Goal: Task Accomplishment & Management: Manage account settings

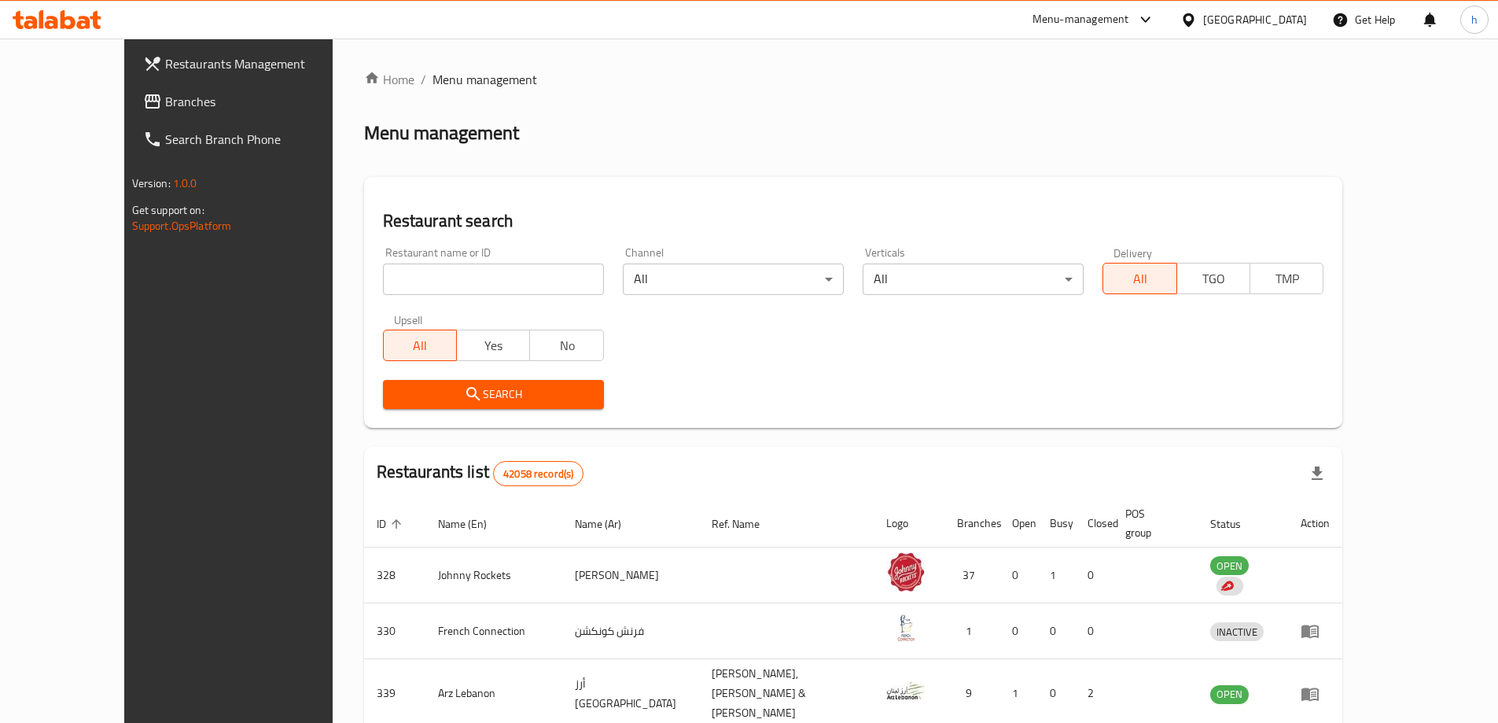
click at [1257, 11] on div "[GEOGRAPHIC_DATA]" at bounding box center [1255, 19] width 104 height 17
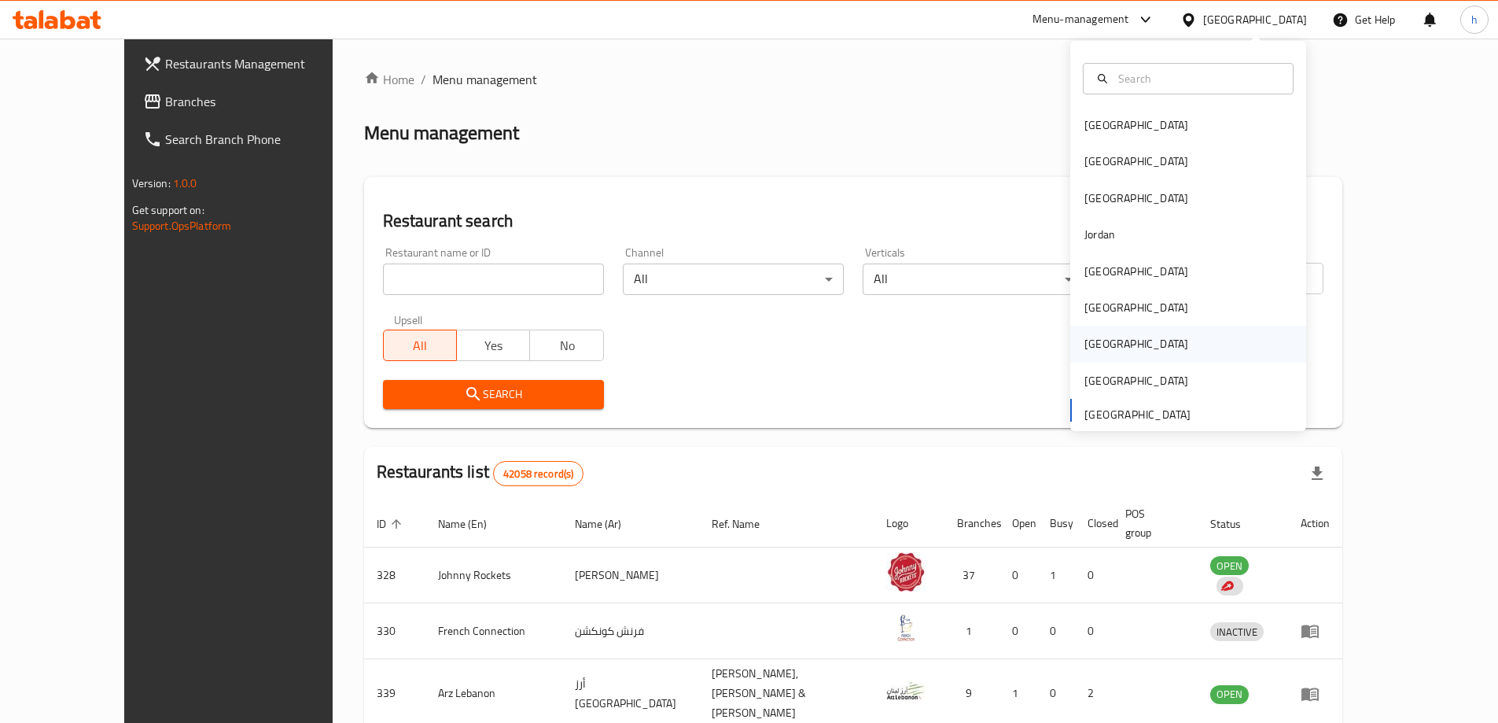
click at [1148, 344] on div "[GEOGRAPHIC_DATA]" at bounding box center [1188, 343] width 236 height 36
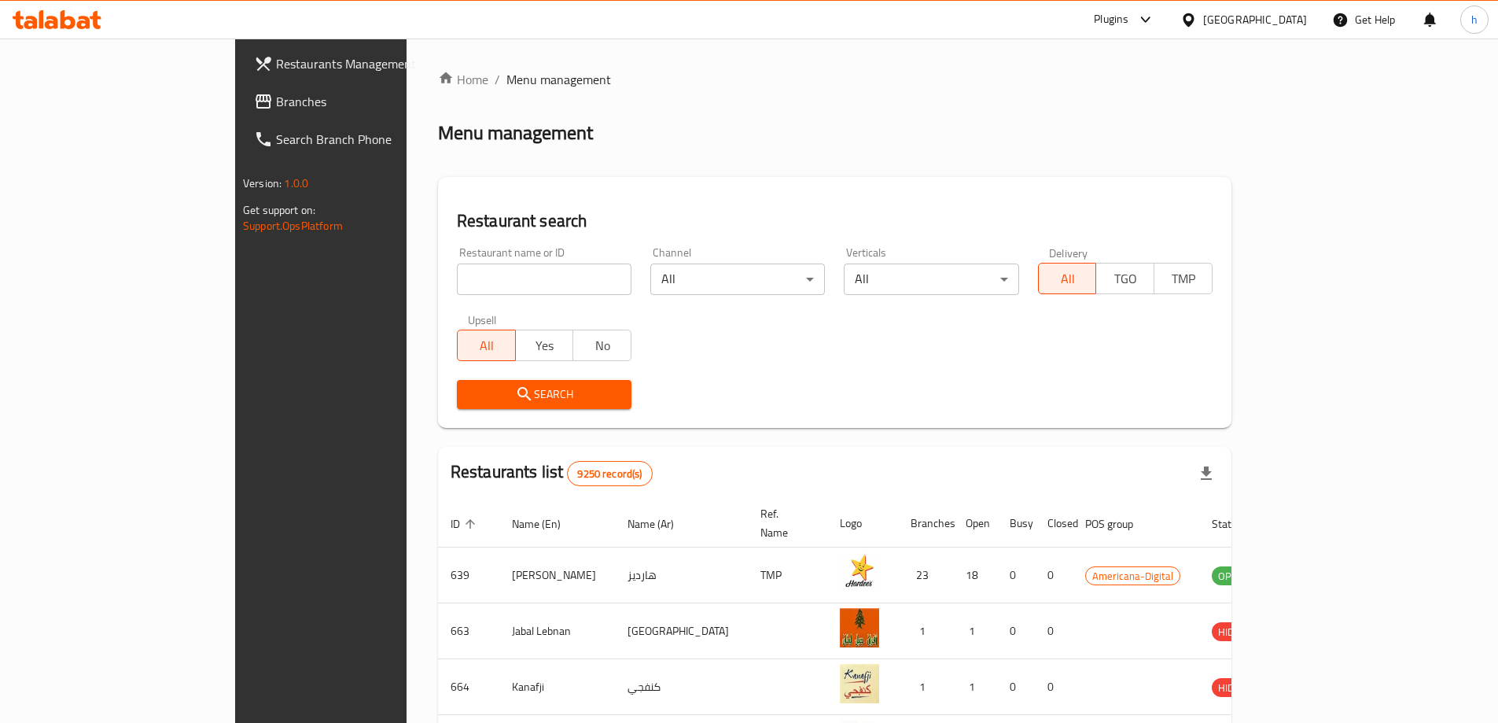
click at [276, 102] on span "Branches" at bounding box center [374, 101] width 197 height 19
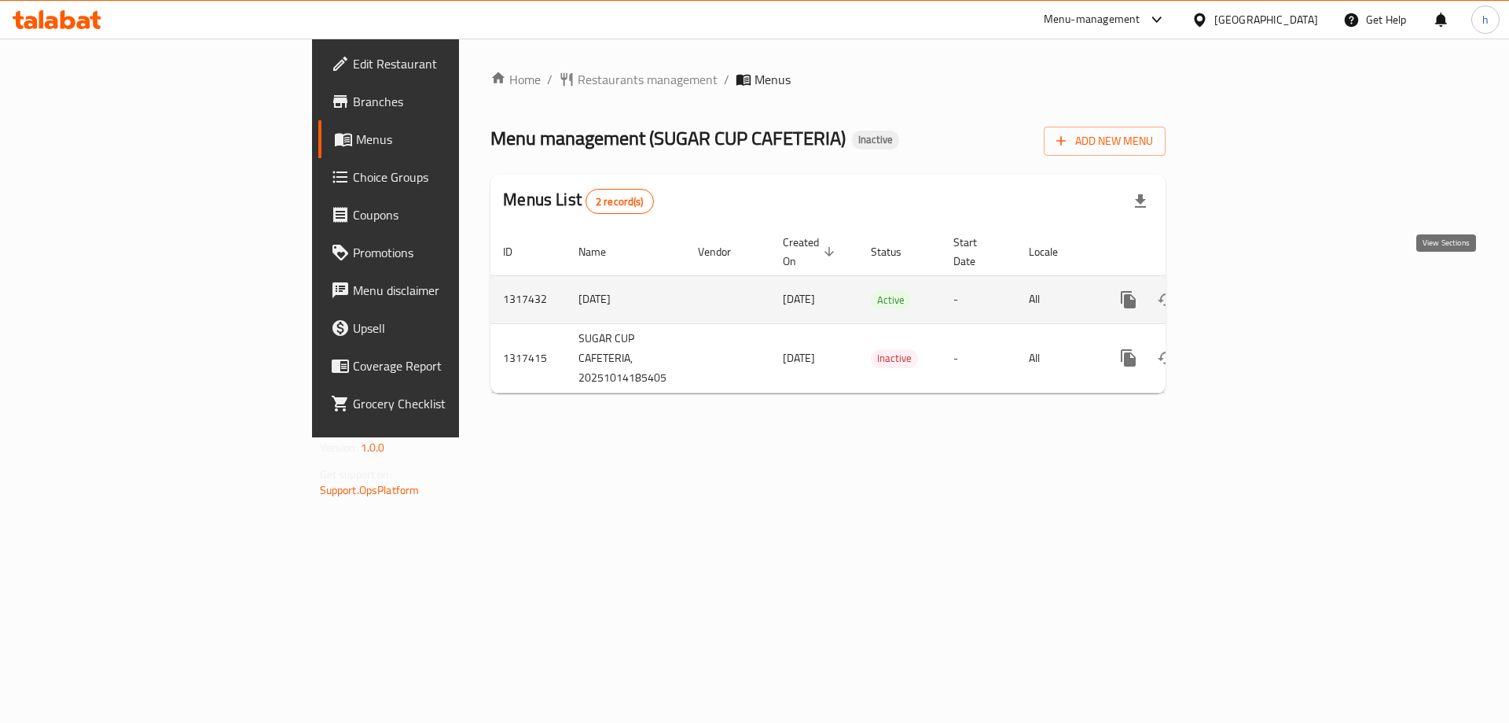
click at [1252, 290] on icon "enhanced table" at bounding box center [1242, 299] width 19 height 19
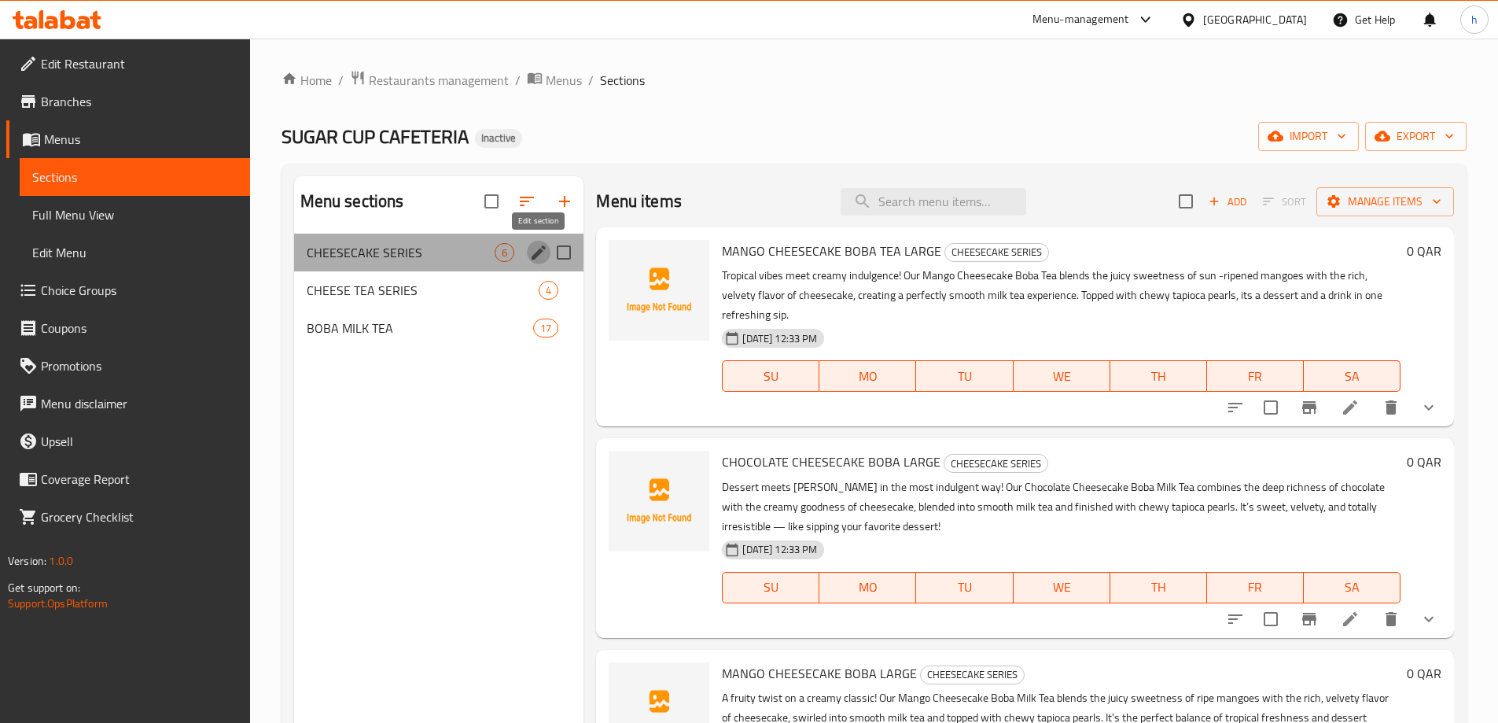
click at [534, 255] on icon "edit" at bounding box center [538, 252] width 14 height 14
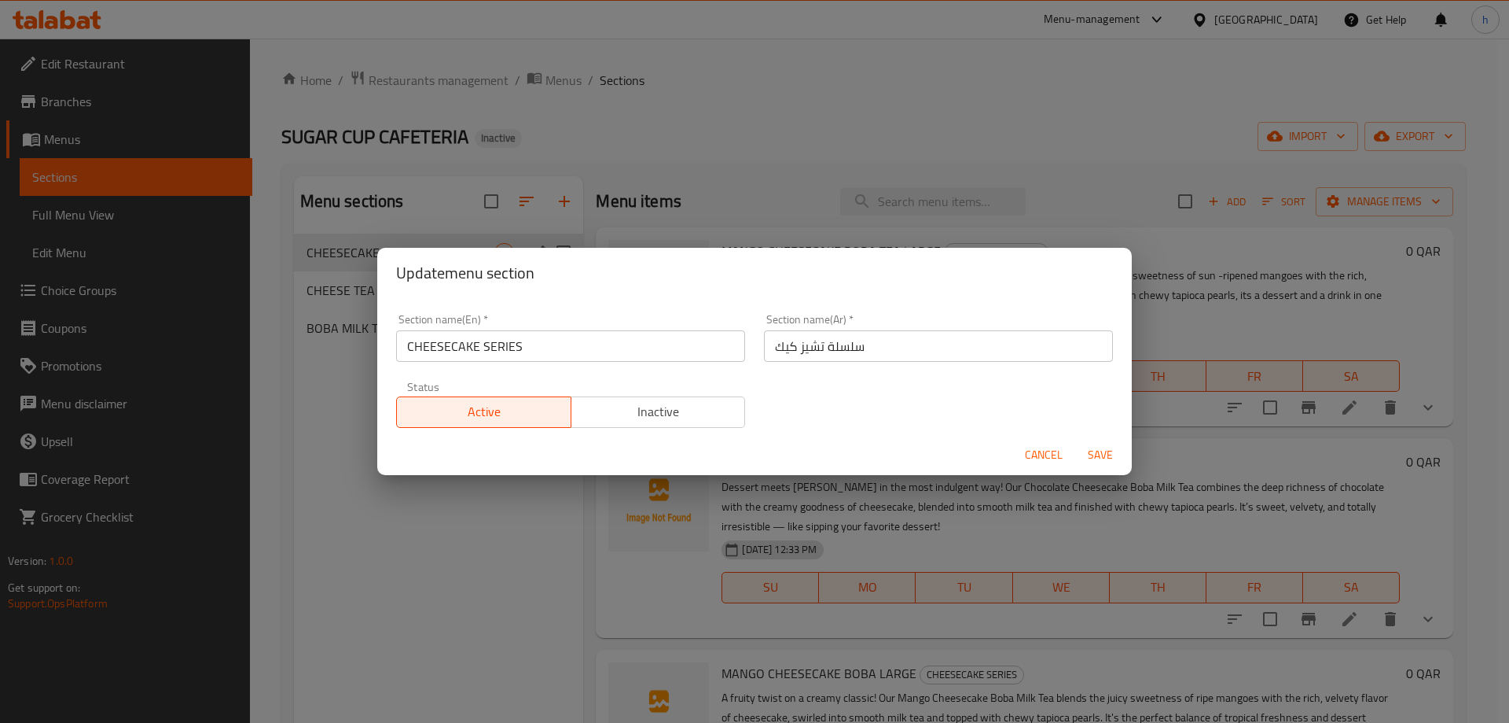
click at [304, 462] on div "Update menu section Section name(En)   * CHEESECAKE SERIES Section name(En) * S…" at bounding box center [754, 361] width 1509 height 723
click at [1035, 455] on span "Cancel" at bounding box center [1044, 455] width 38 height 20
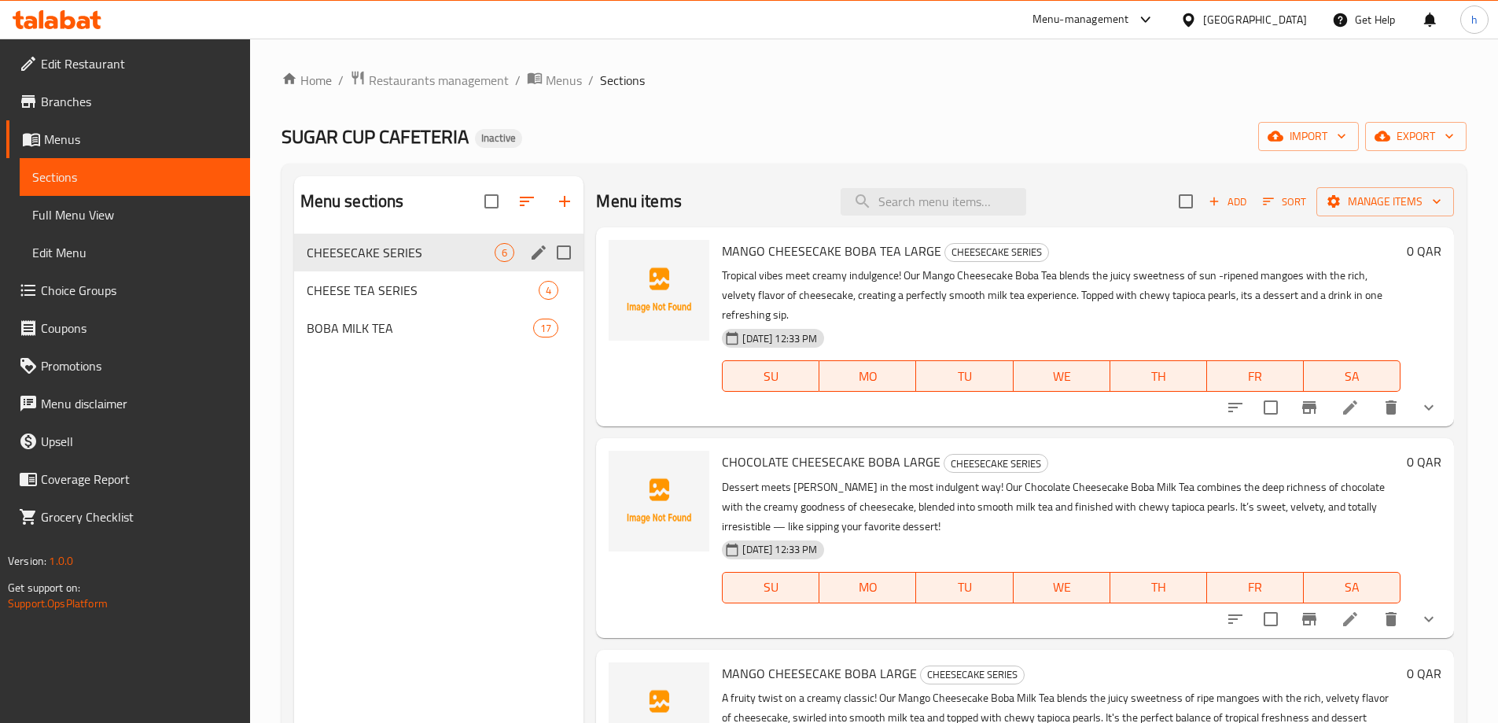
drag, startPoint x: 484, startPoint y: 461, endPoint x: 484, endPoint y: 453, distance: 8.6
click at [484, 458] on div "Menu sections CHEESECAKE SERIES 6 CHEESE TEA SERIES 4 BOBA MILK TEA 17" at bounding box center [439, 537] width 290 height 723
